Goal: Check status: Check status

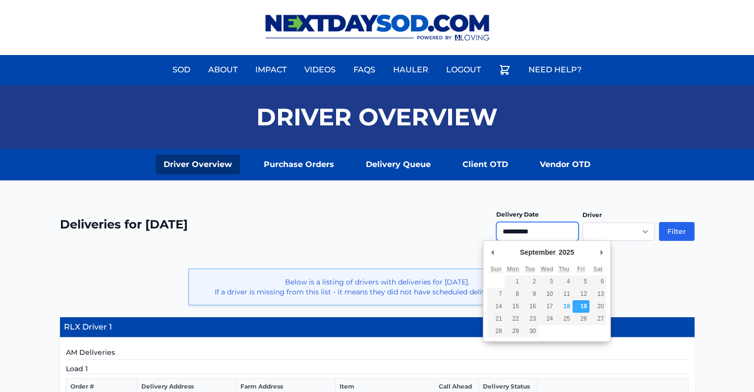
click at [534, 231] on input "**********" at bounding box center [538, 231] width 82 height 19
type input "**********"
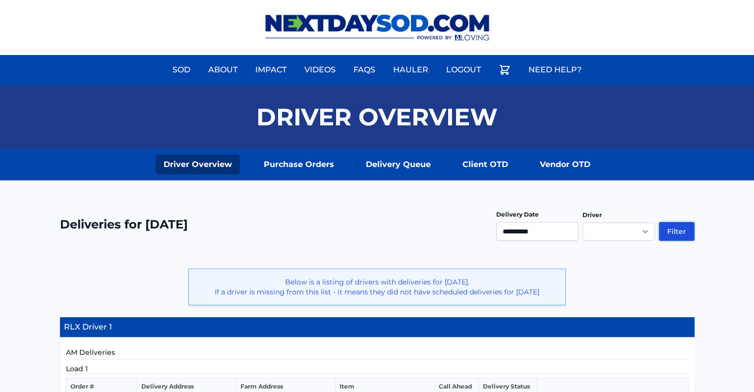
click at [677, 230] on button "Filter" at bounding box center [677, 231] width 36 height 19
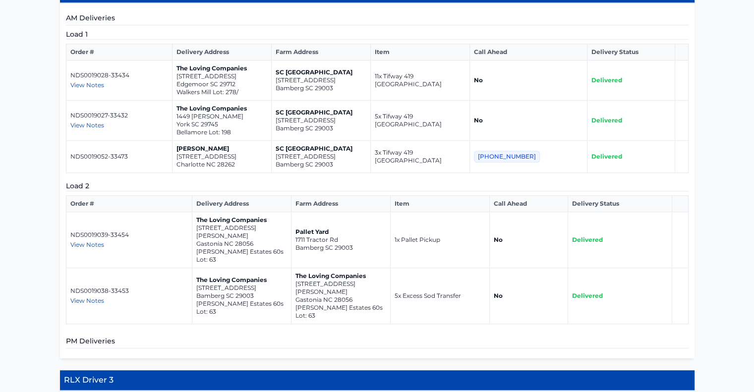
scroll to position [546, 0]
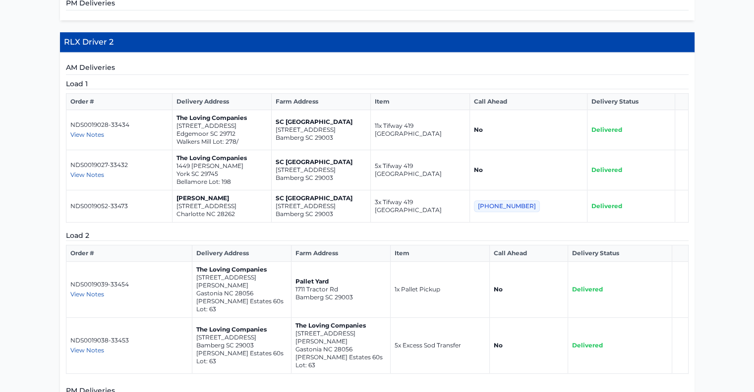
click at [87, 291] on span "View Notes" at bounding box center [87, 294] width 34 height 7
click at [95, 347] on span "View Notes" at bounding box center [87, 350] width 34 height 7
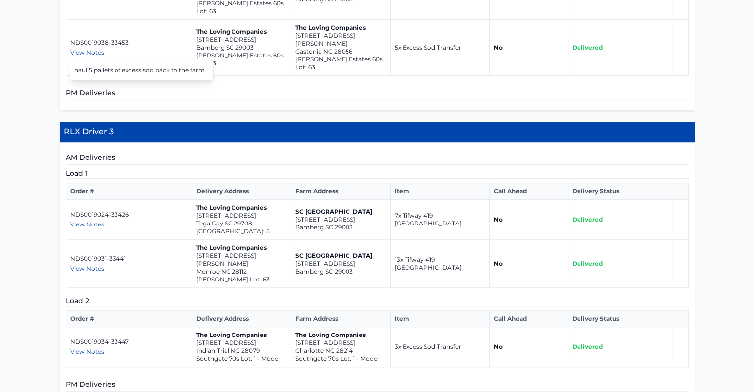
scroll to position [861, 0]
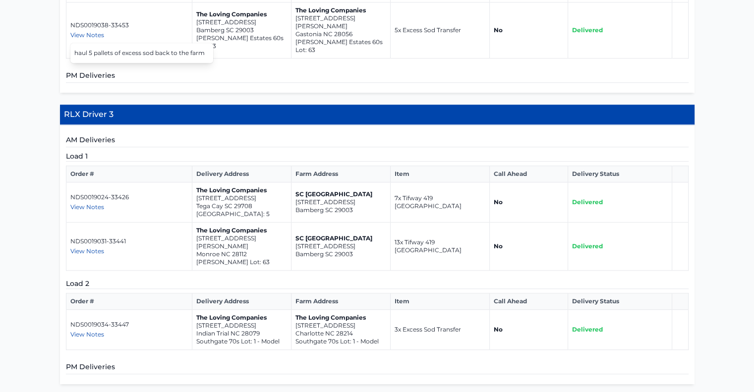
click at [92, 331] on span "View Notes" at bounding box center [87, 334] width 34 height 7
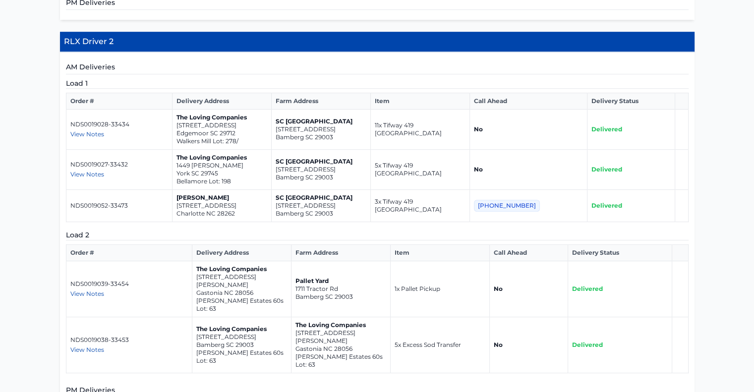
scroll to position [563, 0]
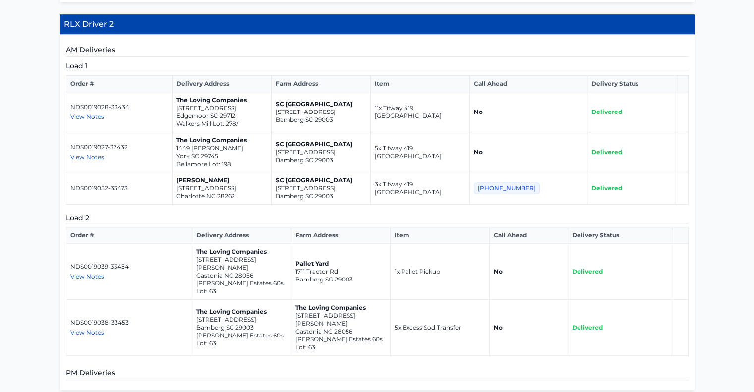
click at [87, 329] on span "View Notes" at bounding box center [87, 332] width 34 height 7
click at [91, 273] on span "View Notes" at bounding box center [87, 276] width 34 height 7
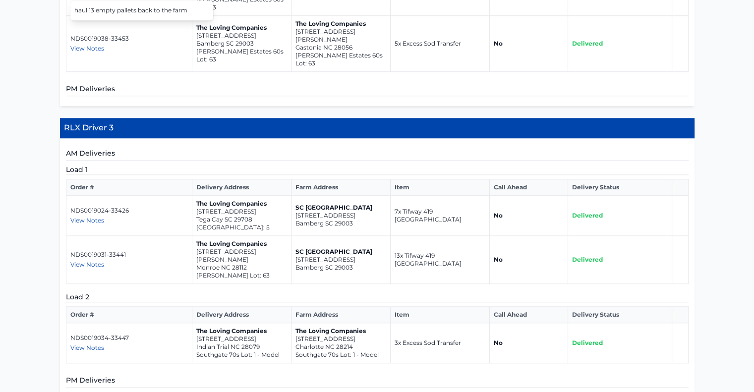
scroll to position [861, 0]
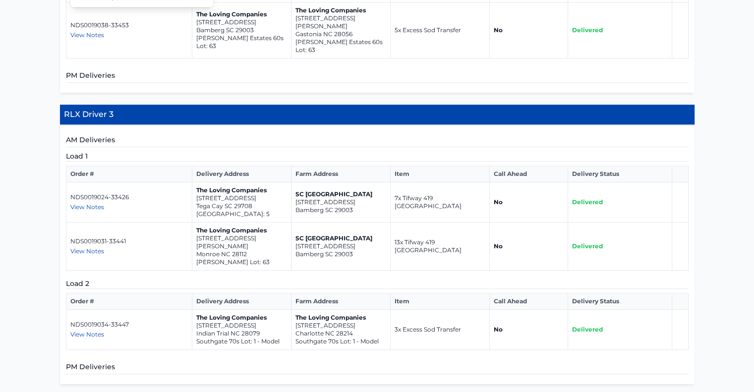
click at [92, 331] on span "View Notes" at bounding box center [87, 334] width 34 height 7
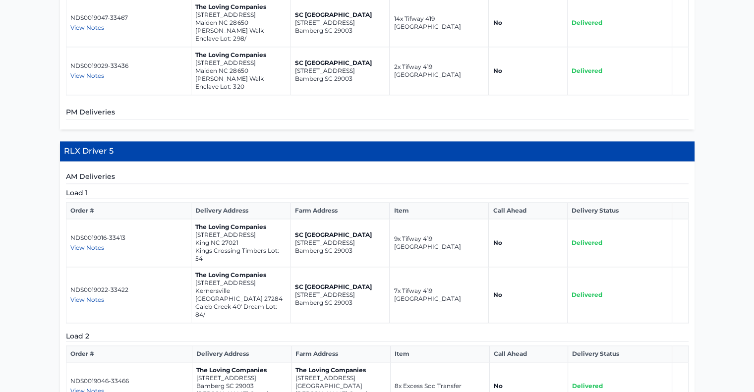
scroll to position [1357, 0]
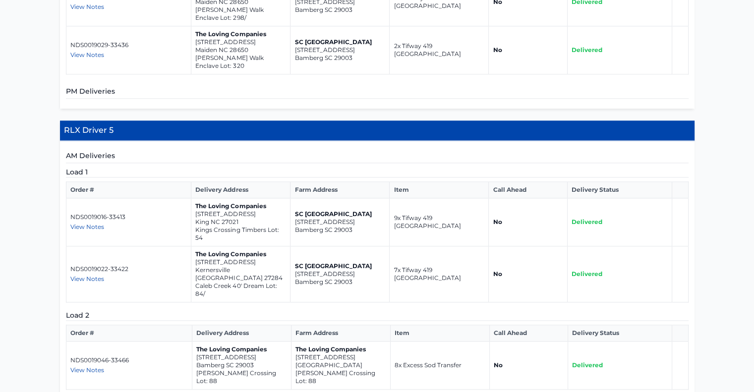
click at [83, 367] on span "View Notes" at bounding box center [87, 370] width 34 height 7
click at [96, 367] on span "View Notes" at bounding box center [87, 370] width 34 height 7
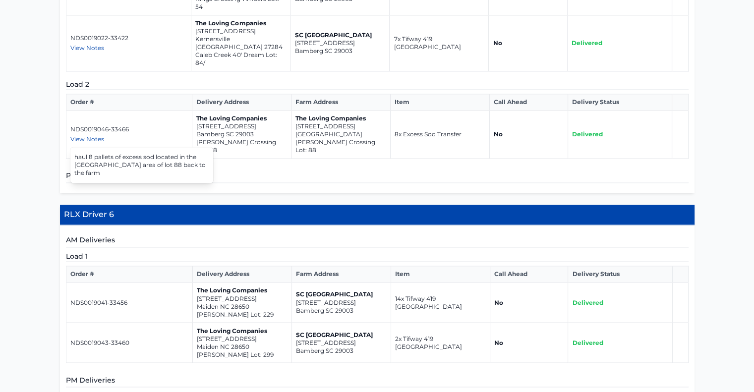
scroll to position [1655, 0]
